Goal: Information Seeking & Learning: Learn about a topic

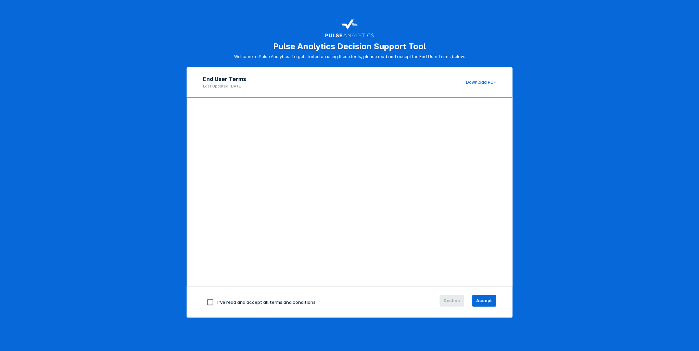
click at [251, 297] on div "I've read and accept all terms and conditions" at bounding box center [300, 302] width 195 height 14
click at [207, 302] on input "checkbox" at bounding box center [210, 302] width 14 height 14
checkbox input "true"
click at [485, 302] on span "Accept" at bounding box center [484, 301] width 16 height 6
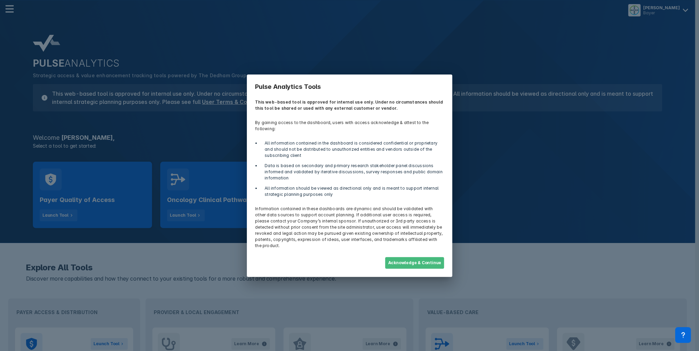
click at [409, 257] on button "Acknowledge & Continue" at bounding box center [414, 263] width 59 height 12
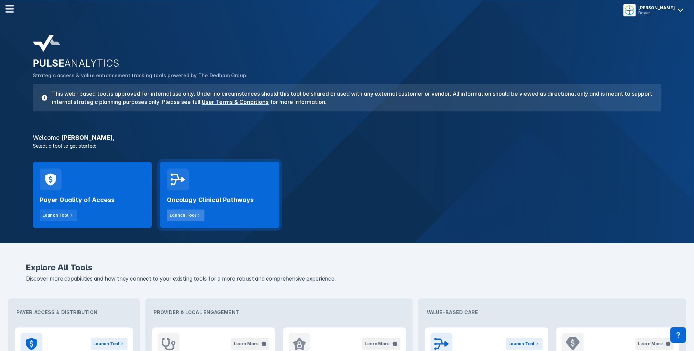
click at [182, 215] on div "Launch Tool" at bounding box center [183, 215] width 26 height 6
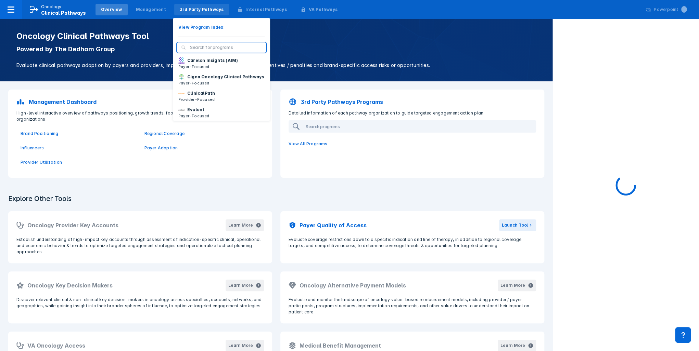
click at [204, 8] on div "3rd Party Pathways" at bounding box center [202, 9] width 44 height 6
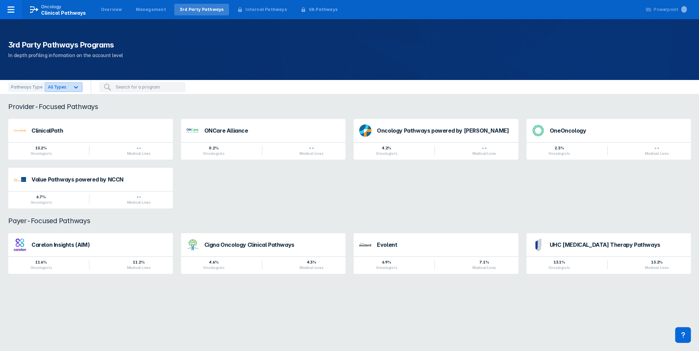
click at [71, 91] on div at bounding box center [76, 87] width 12 height 12
click at [190, 57] on p "In depth profiling information on the account level" at bounding box center [349, 55] width 682 height 8
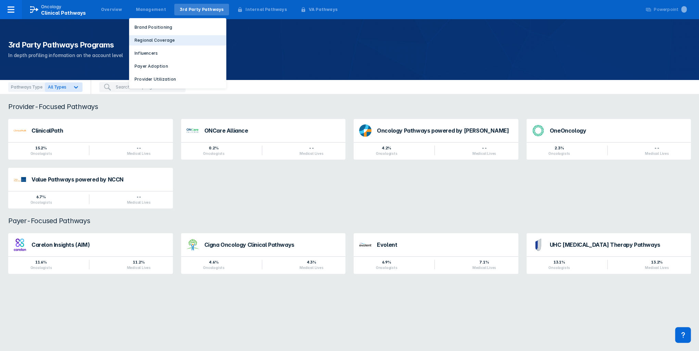
click at [152, 40] on p "Regional Coverage" at bounding box center [154, 40] width 40 height 6
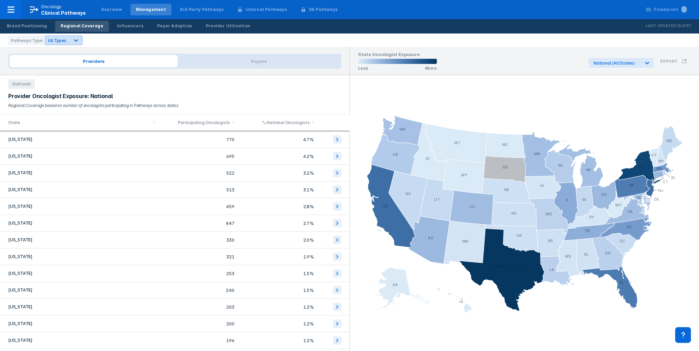
click at [66, 43] on div "All Types" at bounding box center [57, 40] width 24 height 6
click at [70, 71] on label "Provider-Focused" at bounding box center [73, 71] width 38 height 6
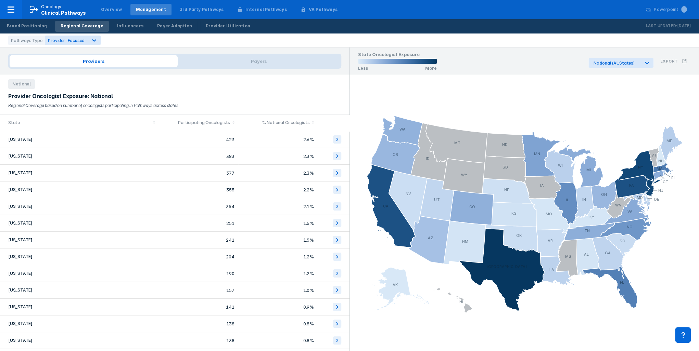
click at [179, 95] on div "Provider Oncologist Exposure: National" at bounding box center [174, 96] width 333 height 6
click at [35, 42] on div "Pathways Type" at bounding box center [26, 41] width 37 height 10
click at [206, 29] on div "Provider Utilization" at bounding box center [228, 26] width 44 height 6
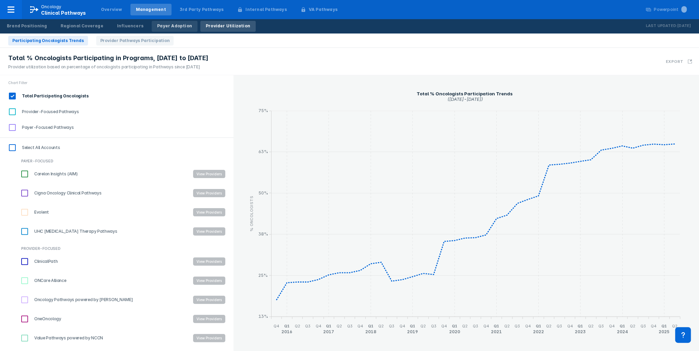
click at [166, 29] on div "Payer Adoption" at bounding box center [174, 26] width 35 height 6
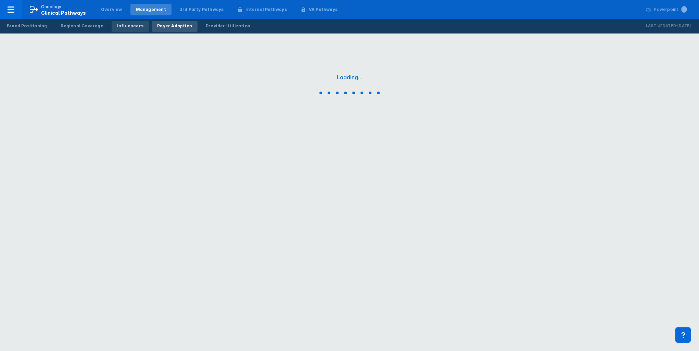
click at [131, 26] on div "Influencers" at bounding box center [130, 26] width 26 height 6
click at [37, 28] on div "Brand Positioning" at bounding box center [27, 26] width 40 height 6
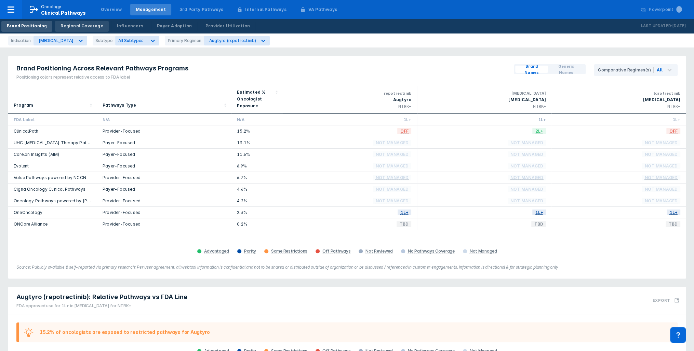
click at [84, 27] on div "Regional Coverage" at bounding box center [82, 26] width 42 height 6
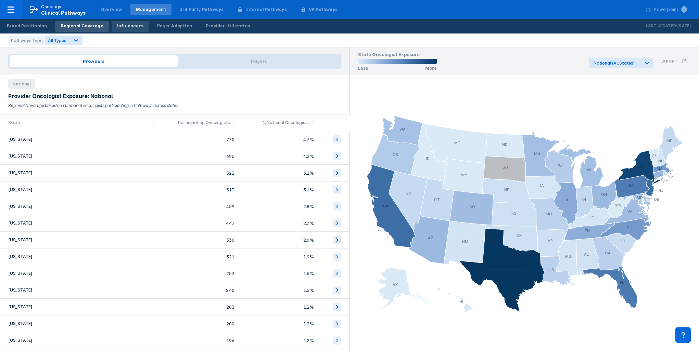
click at [117, 27] on div "Influencers" at bounding box center [130, 26] width 26 height 6
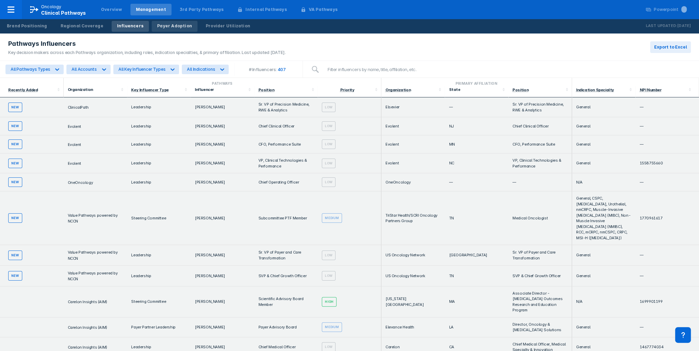
click at [157, 29] on div "Payer Adoption" at bounding box center [174, 26] width 35 height 6
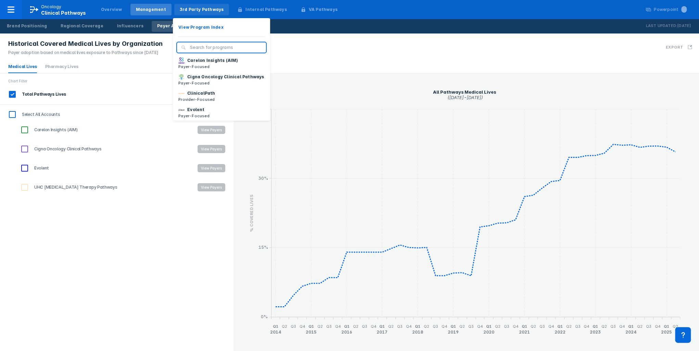
click at [190, 9] on div "3rd Party Pathways" at bounding box center [202, 9] width 44 height 6
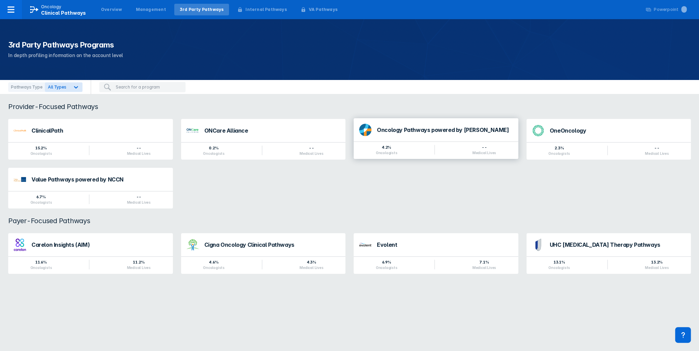
click at [450, 135] on div "Oncology Pathways powered by [PERSON_NAME]" at bounding box center [445, 131] width 136 height 9
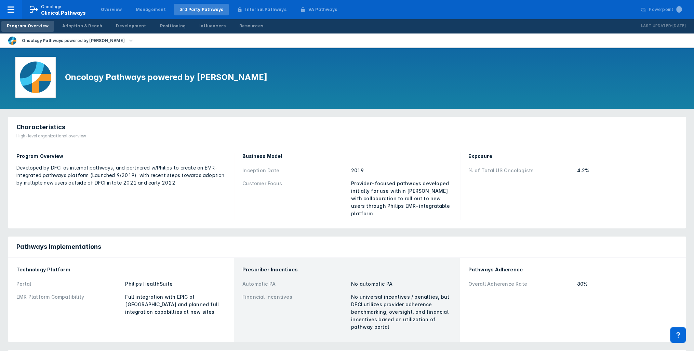
click at [129, 41] on icon "button" at bounding box center [131, 40] width 4 height 2
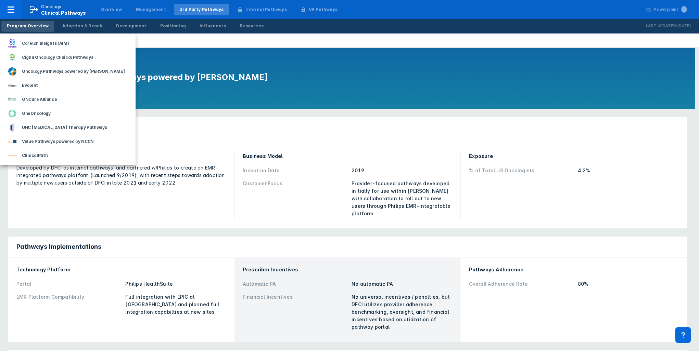
click at [151, 40] on div at bounding box center [349, 175] width 699 height 351
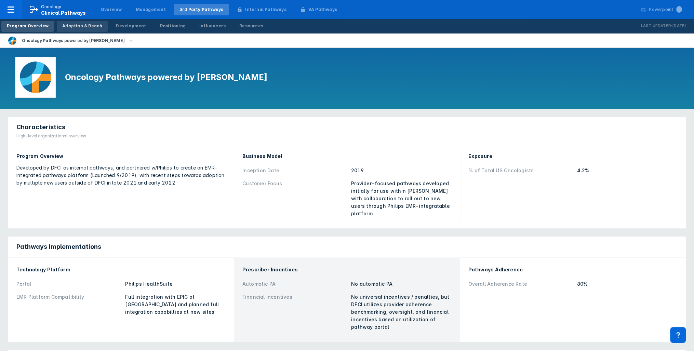
click at [93, 26] on div "Adoption & Reach" at bounding box center [82, 26] width 40 height 6
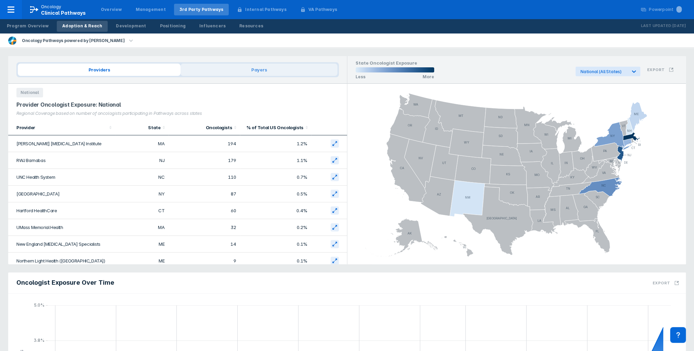
click at [261, 71] on span "Payers" at bounding box center [259, 70] width 157 height 12
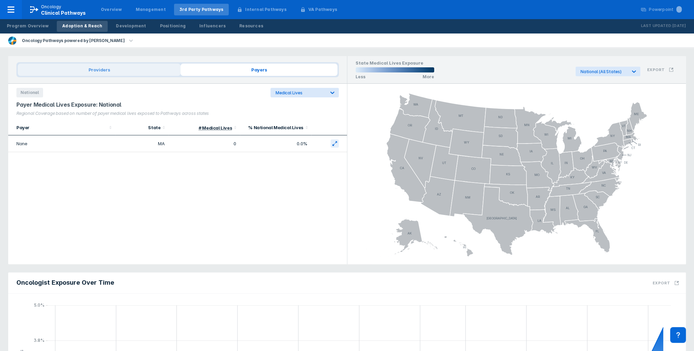
click at [150, 71] on span "Providers" at bounding box center [99, 70] width 163 height 12
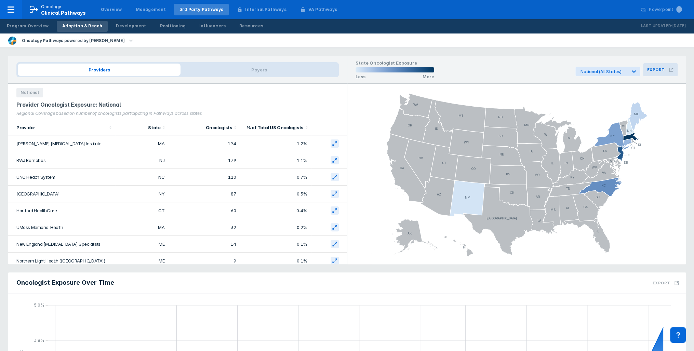
click at [663, 70] on h3 "Export" at bounding box center [656, 69] width 17 height 5
click at [593, 99] on icon at bounding box center [594, 98] width 8 height 8
